Goal: Task Accomplishment & Management: Manage account settings

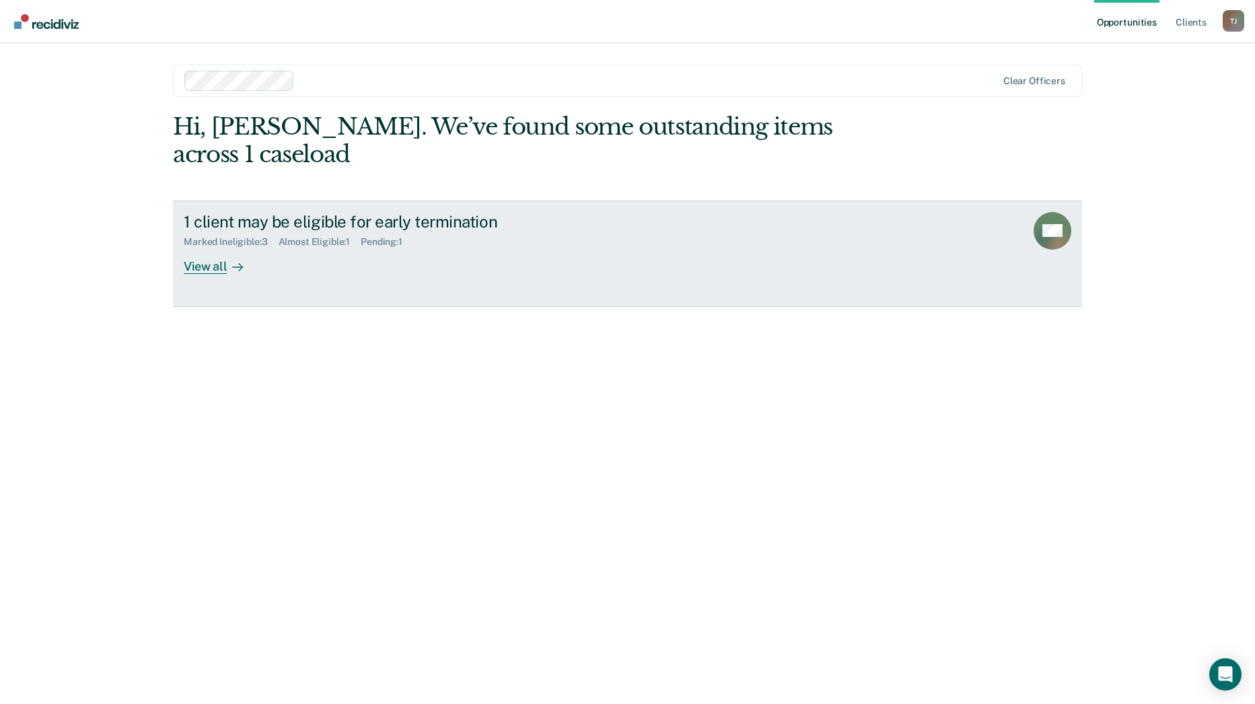
click at [208, 248] on div "View all" at bounding box center [221, 261] width 75 height 26
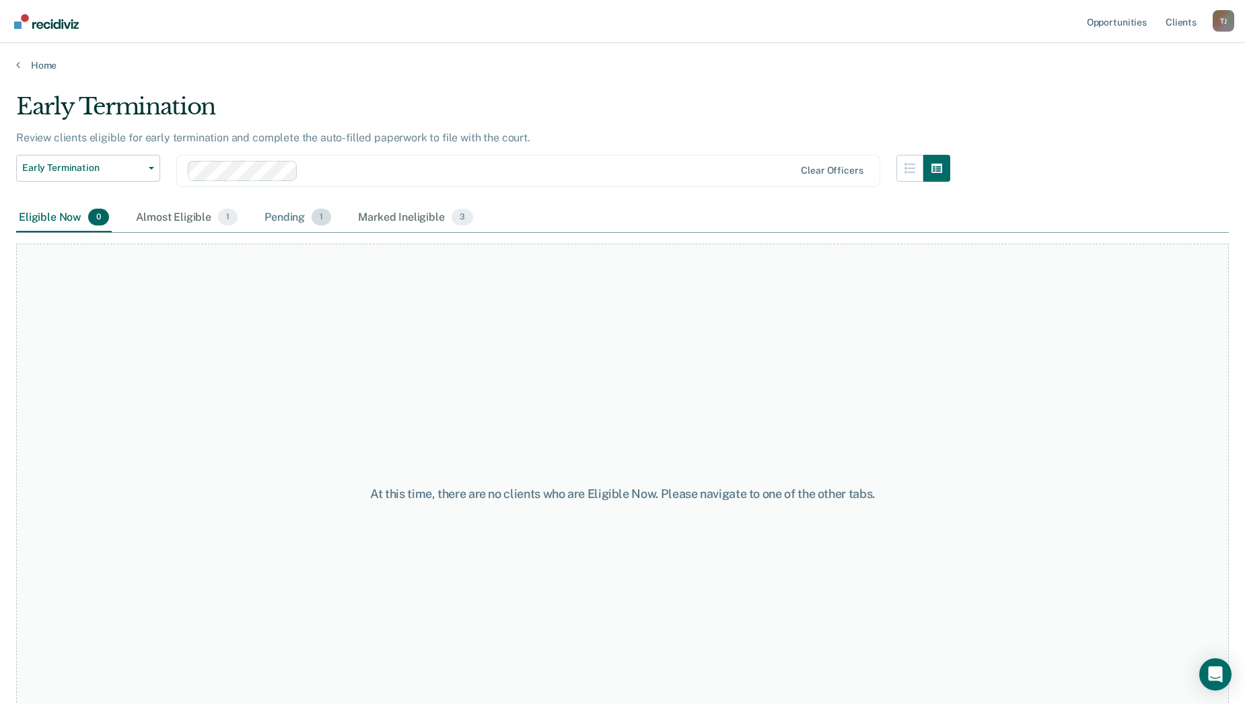
click at [290, 217] on div "Pending 1" at bounding box center [298, 218] width 72 height 30
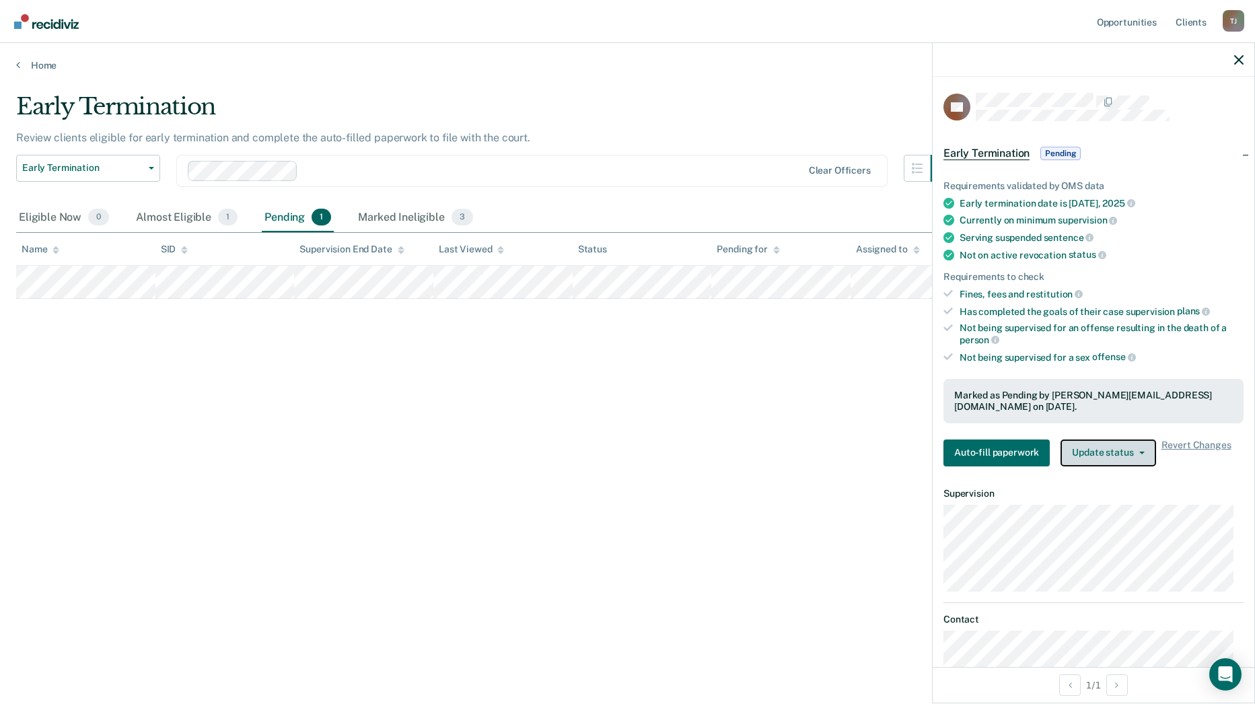
click at [1123, 455] on button "Update status" at bounding box center [1107, 452] width 95 height 27
click at [557, 83] on main "Early Termination Review clients eligible for early termination and complete th…" at bounding box center [627, 385] width 1255 height 628
